Goal: Task Accomplishment & Management: Use online tool/utility

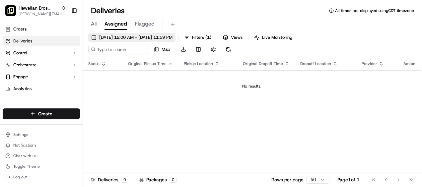
click at [172, 36] on span "09/19/2025 12:00 AM - 09/19/2025 11:59 PM" at bounding box center [135, 37] width 73 height 6
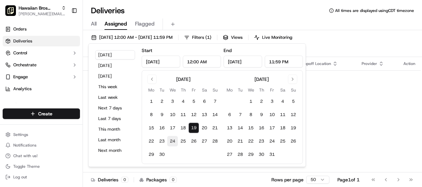
click at [170, 141] on button "24" at bounding box center [172, 141] width 11 height 11
type input "Sep 24, 2025"
click at [165, 141] on button "23" at bounding box center [162, 141] width 11 height 11
type input "Sep 23, 2025"
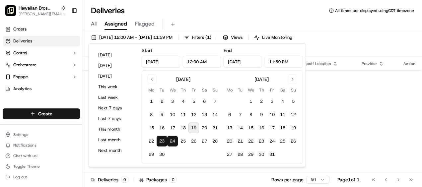
click at [346, 45] on div "09/23/2025 12:00 AM - 09/24/2025 11:59 PM Filters ( 1 ) Views Live Monitoring M…" at bounding box center [252, 45] width 339 height 24
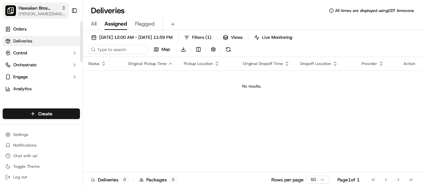
click at [54, 13] on span "[PERSON_NAME][EMAIL_ADDRESS][PERSON_NAME][DOMAIN_NAME]" at bounding box center [42, 13] width 47 height 5
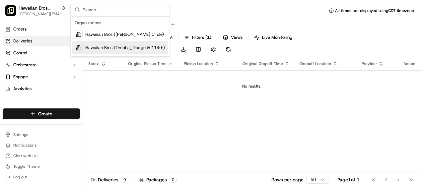
click at [89, 46] on span "Hawaiian Bros (Omaha_Dodge & 114th)" at bounding box center [125, 48] width 80 height 6
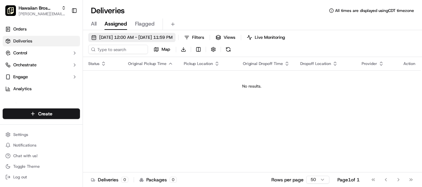
click at [119, 39] on span "09/23/2025 12:00 AM - 09/24/2025 11:59 PM" at bounding box center [135, 37] width 73 height 6
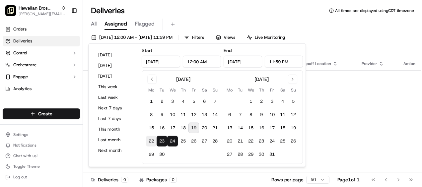
click at [150, 143] on button "22" at bounding box center [151, 141] width 11 height 11
type input "Sep 22, 2025"
click at [181, 142] on button "25" at bounding box center [183, 141] width 11 height 11
type input "Sep 25, 2025"
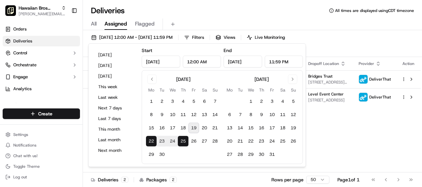
click at [335, 135] on div "Status Original Pickup Time Pickup Location Original Dropoff Time Dropoff Locat…" at bounding box center [252, 120] width 338 height 127
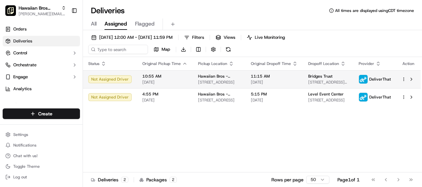
click at [404, 79] on html "Hawaiian Bros (Omaha_Dodge & 114th) justin.coogan@dkpmcorp.com Toggle Sidebar O…" at bounding box center [211, 93] width 422 height 187
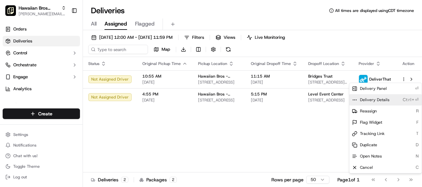
click at [386, 100] on span "Delivery Details" at bounding box center [375, 99] width 30 height 5
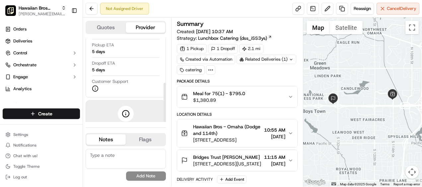
scroll to position [95, 0]
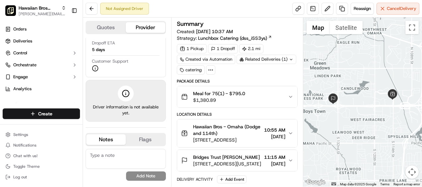
click at [110, 159] on textarea at bounding box center [126, 159] width 80 height 20
type textarea "c"
paste textarea "[PHONE_NUMBER]"
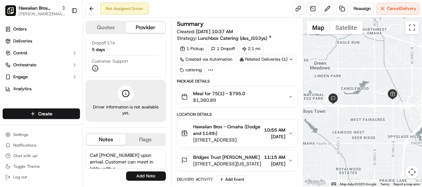
scroll to position [3, 0]
type textarea "Call [PHONE_NUMBER] upon arrival. Customer can meet in lobby with a cart"
click at [148, 175] on button "Add Note" at bounding box center [146, 175] width 40 height 9
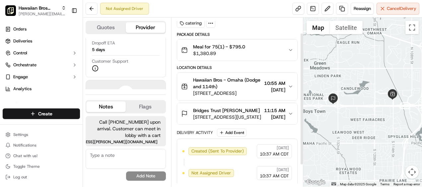
scroll to position [0, 0]
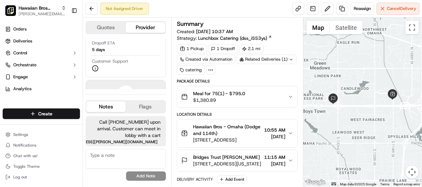
click at [281, 97] on div "Meal for 75(1) - $795.0 $1,380.89" at bounding box center [234, 96] width 107 height 13
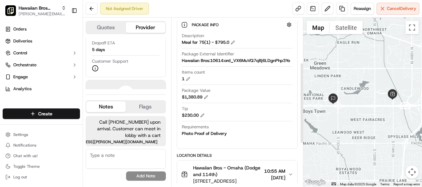
scroll to position [91, 0]
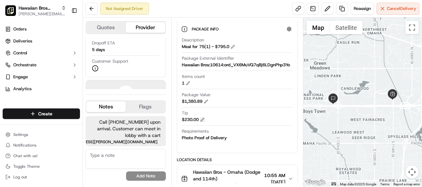
click at [203, 117] on button at bounding box center [202, 119] width 5 height 5
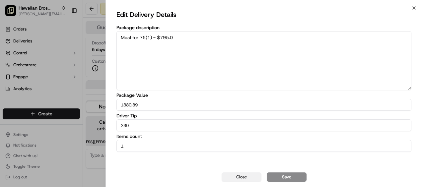
click at [241, 176] on button "Close" at bounding box center [242, 176] width 40 height 9
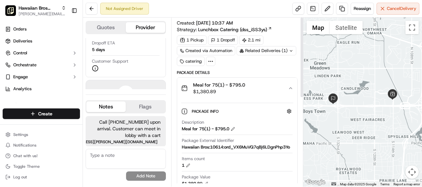
scroll to position [0, 0]
